Goal: Task Accomplishment & Management: Manage account settings

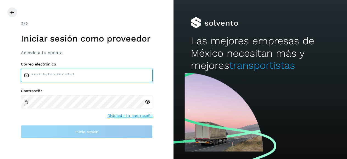
click at [77, 73] on input "email" at bounding box center [87, 75] width 132 height 13
type input "**********"
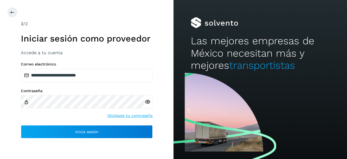
click at [147, 102] on icon at bounding box center [148, 102] width 6 height 6
click at [66, 113] on div "Contraseña Olvidaste tu contraseña" at bounding box center [87, 103] width 132 height 30
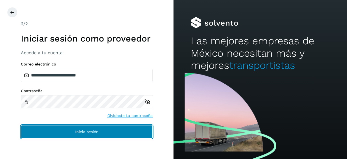
click at [79, 133] on span "Inicia sesión" at bounding box center [86, 132] width 23 height 4
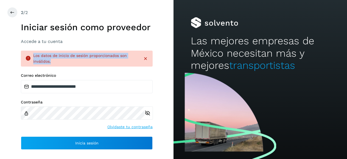
click at [114, 81] on div "**********" at bounding box center [87, 79] width 132 height 140
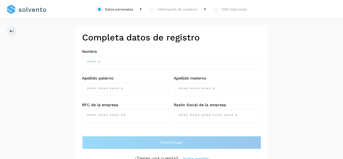
scroll to position [9, 0]
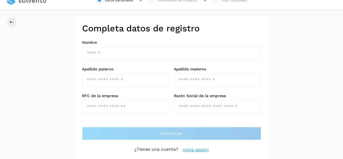
click at [192, 149] on link "Inicia sesión" at bounding box center [196, 149] width 26 height 7
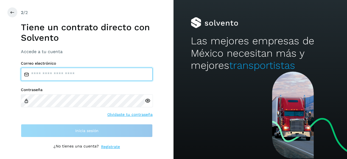
click at [46, 74] on input "email" at bounding box center [87, 74] width 132 height 13
type input "**********"
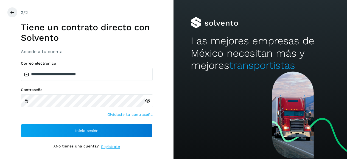
click at [147, 100] on icon at bounding box center [148, 101] width 6 height 6
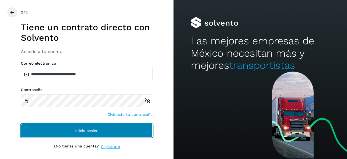
click at [85, 130] on span "Inicia sesión" at bounding box center [86, 131] width 23 height 4
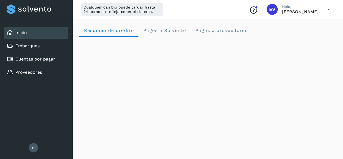
click at [299, 7] on p "Hola," at bounding box center [300, 6] width 37 height 5
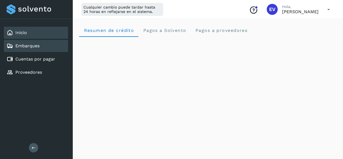
click at [18, 47] on link "Embarques" at bounding box center [27, 45] width 24 height 5
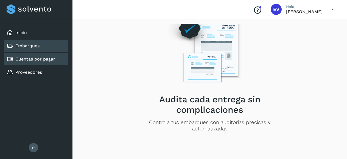
click at [25, 59] on link "Cuentas por pagar" at bounding box center [35, 58] width 40 height 5
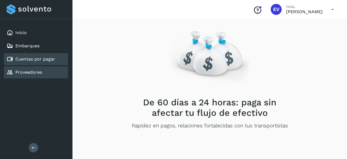
click at [25, 71] on link "Proveedores" at bounding box center [28, 72] width 27 height 5
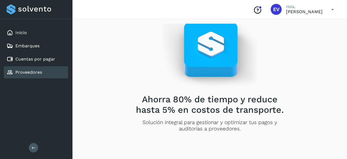
scroll to position [19, 0]
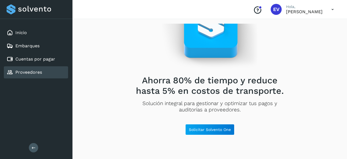
click at [34, 148] on icon at bounding box center [34, 148] width 4 height 4
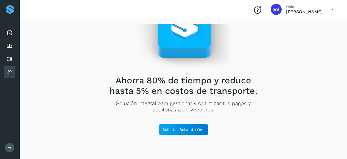
drag, startPoint x: 9, startPoint y: 152, endPoint x: 10, endPoint y: 149, distance: 3.5
click at [10, 152] on button at bounding box center [9, 147] width 9 height 9
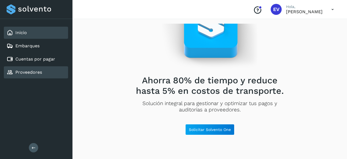
click at [22, 33] on link "Inicio" at bounding box center [21, 32] width 12 height 5
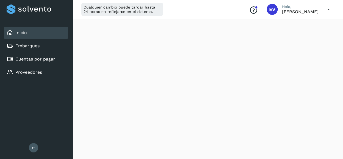
scroll to position [275, 0]
click at [331, 9] on icon at bounding box center [328, 9] width 11 height 11
click at [291, 23] on div "Documentación" at bounding box center [301, 25] width 65 height 10
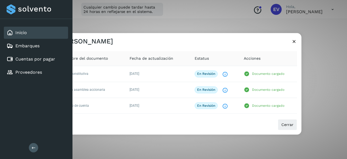
click at [30, 149] on button at bounding box center [33, 147] width 9 height 9
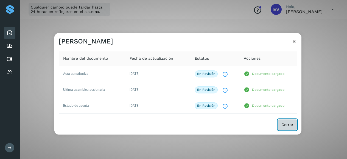
click at [287, 124] on span "Cerrar" at bounding box center [288, 125] width 12 height 4
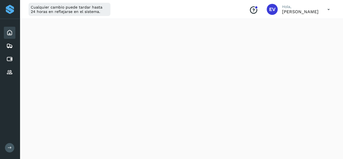
click at [258, 5] on div "Conoce nuestros beneficios" at bounding box center [253, 9] width 9 height 13
click at [258, 9] on icon "Conoce nuestros beneficios" at bounding box center [253, 10] width 9 height 9
click at [310, 11] on p "[PERSON_NAME]" at bounding box center [300, 11] width 37 height 5
click at [327, 9] on icon at bounding box center [328, 9] width 11 height 11
click at [292, 35] on div "Cerrar sesión" at bounding box center [301, 35] width 65 height 10
